Goal: Task Accomplishment & Management: Manage account settings

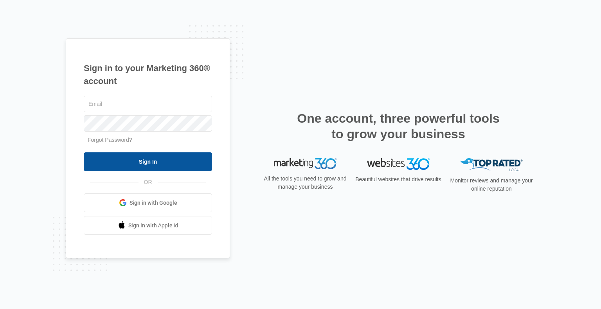
type input "[PERSON_NAME][EMAIL_ADDRESS][DOMAIN_NAME]"
click at [148, 162] on input "Sign In" at bounding box center [148, 162] width 128 height 19
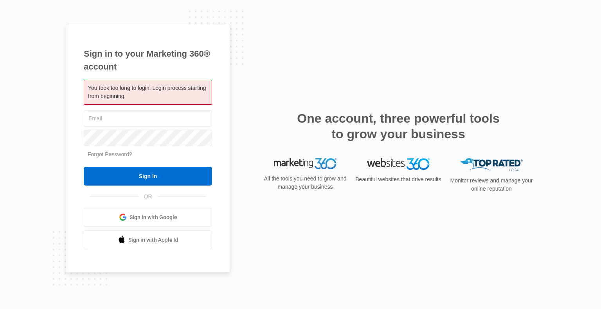
type input "[PERSON_NAME][EMAIL_ADDRESS][DOMAIN_NAME]"
click at [148, 167] on form "[PERSON_NAME][EMAIL_ADDRESS][DOMAIN_NAME] Forgot Password? Sign In" at bounding box center [148, 147] width 128 height 77
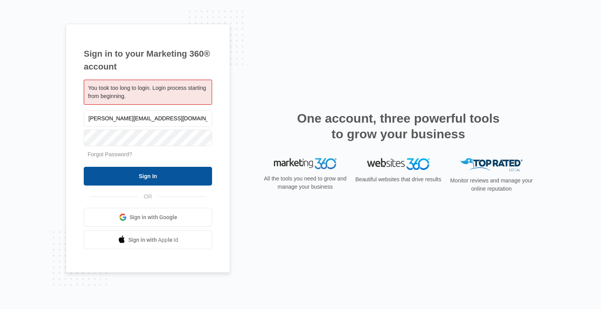
click at [151, 173] on input "Sign In" at bounding box center [148, 176] width 128 height 19
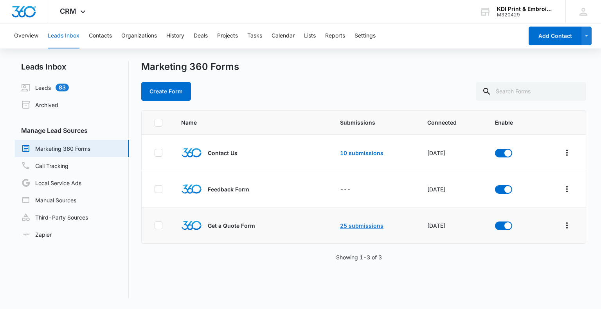
click at [344, 223] on link "25 submissions" at bounding box center [361, 226] width 43 height 7
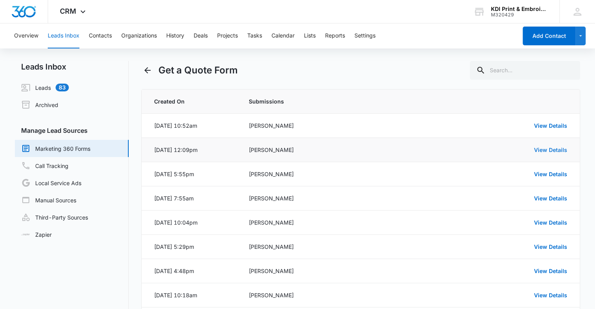
click at [551, 148] on link "View Details" at bounding box center [550, 150] width 33 height 7
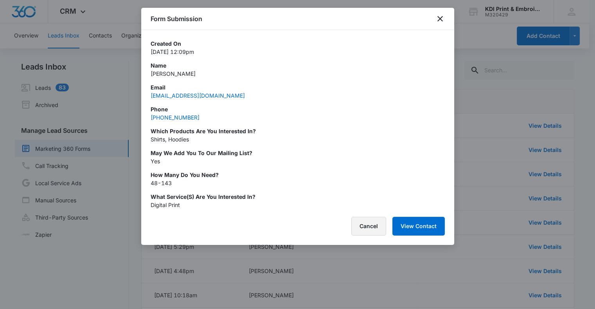
click at [372, 228] on button "Cancel" at bounding box center [368, 226] width 35 height 19
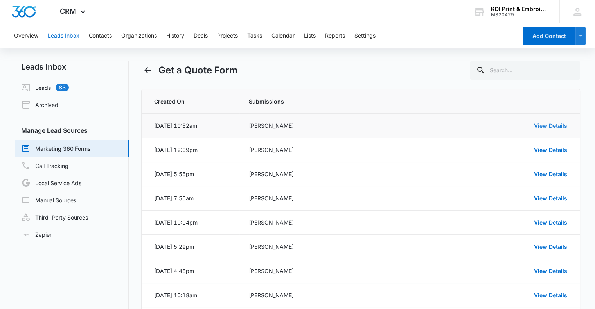
click at [554, 126] on link "View Details" at bounding box center [550, 125] width 33 height 7
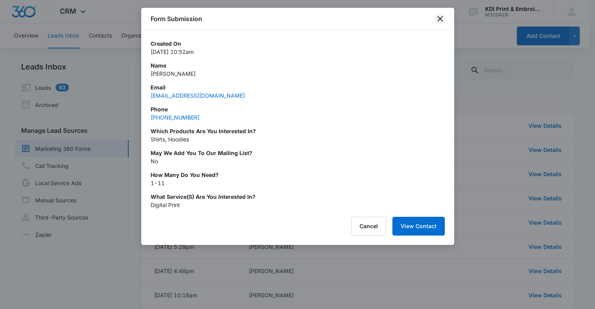
click at [440, 20] on icon "close" at bounding box center [439, 18] width 5 height 5
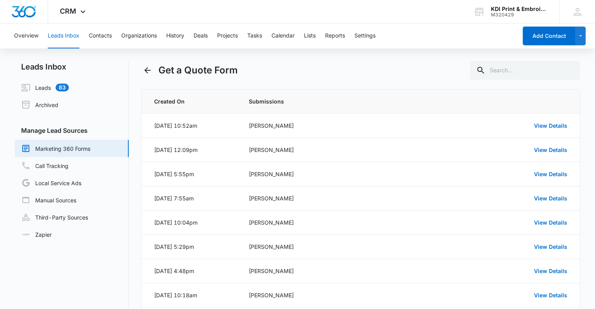
click at [58, 149] on link "Marketing 360 Forms" at bounding box center [55, 148] width 69 height 9
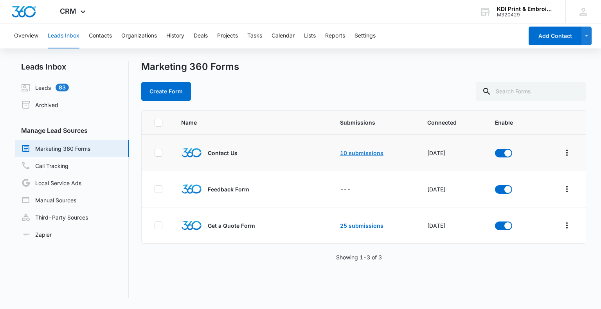
click at [342, 155] on link "10 submissions" at bounding box center [361, 153] width 43 height 7
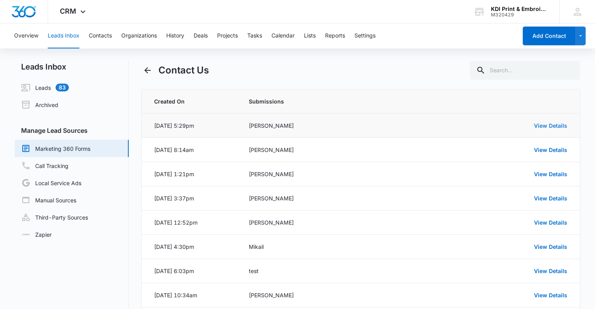
click at [545, 126] on link "View Details" at bounding box center [550, 125] width 33 height 7
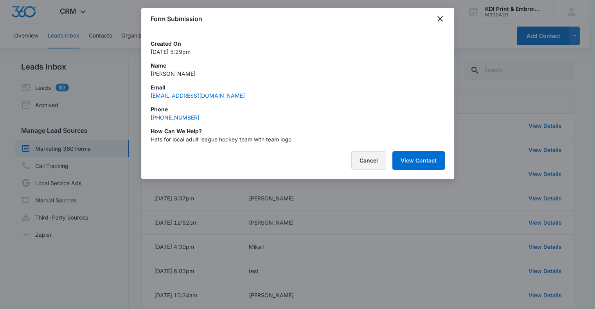
click at [373, 164] on button "Cancel" at bounding box center [368, 160] width 35 height 19
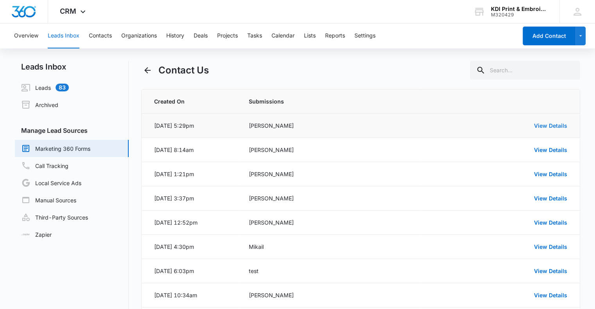
click at [554, 126] on link "View Details" at bounding box center [550, 125] width 33 height 7
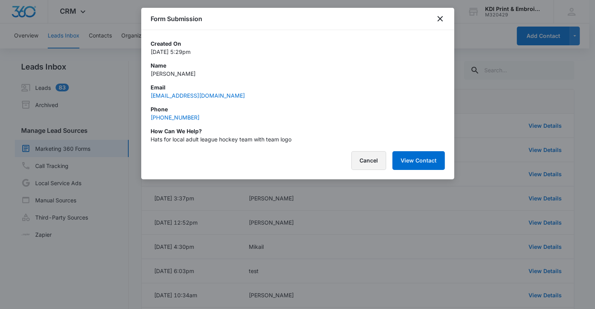
click at [367, 152] on button "Cancel" at bounding box center [368, 160] width 35 height 19
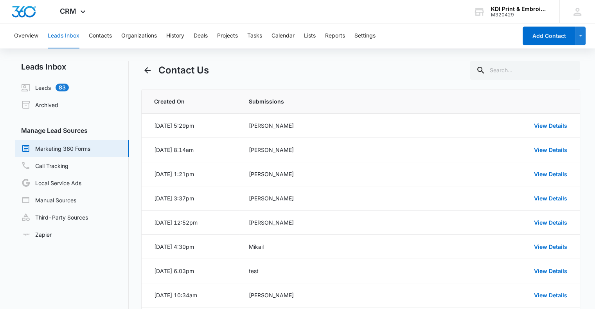
click at [68, 146] on link "Marketing 360 Forms" at bounding box center [55, 148] width 69 height 9
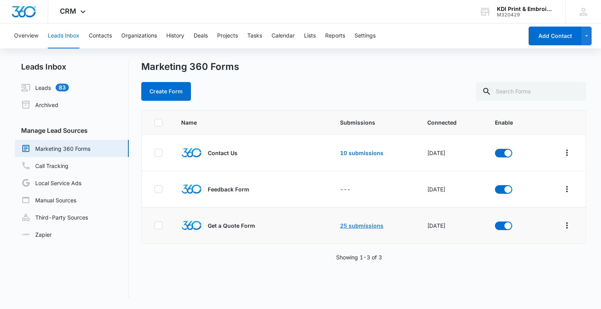
click at [364, 225] on link "25 submissions" at bounding box center [361, 226] width 43 height 7
